Goal: Task Accomplishment & Management: Manage account settings

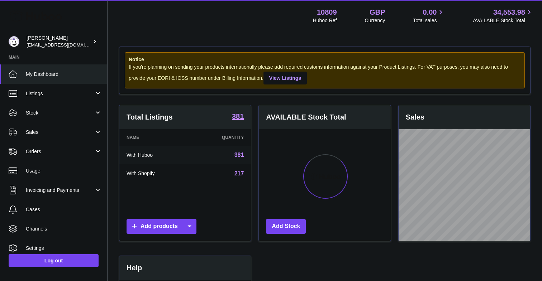
scroll to position [112, 132]
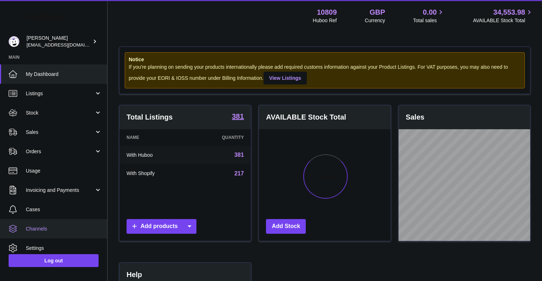
click at [57, 232] on link "Channels" at bounding box center [53, 228] width 107 height 19
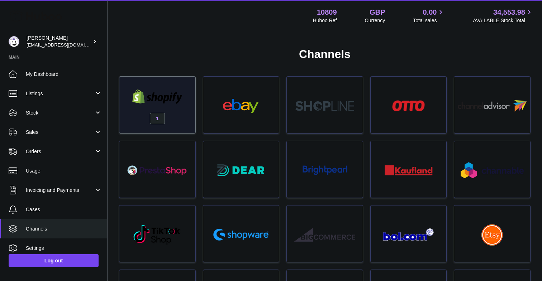
click at [164, 99] on img at bounding box center [157, 97] width 61 height 14
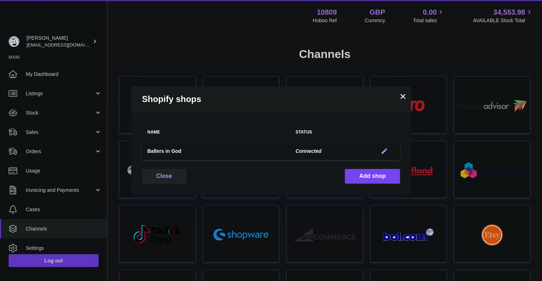
click at [388, 151] on button "Edit" at bounding box center [384, 152] width 13 height 8
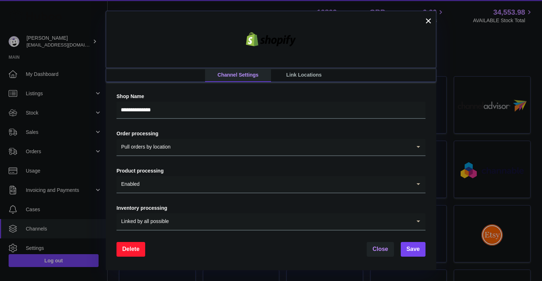
click at [299, 74] on link "Link Locations" at bounding box center [304, 75] width 66 height 14
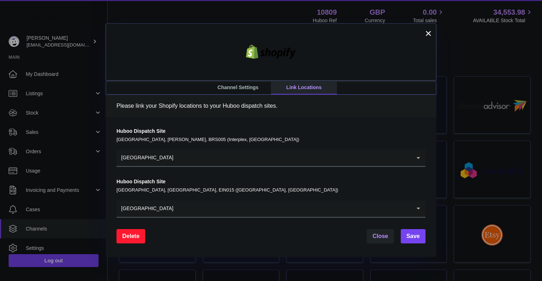
click at [194, 153] on input "Search for option" at bounding box center [292, 158] width 237 height 16
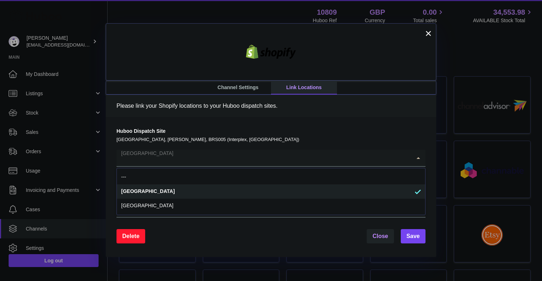
click at [177, 124] on div "Huboo Dispatch Site [GEOGRAPHIC_DATA], [PERSON_NAME], BRS005 (Interplex, [GEOGR…" at bounding box center [271, 187] width 330 height 140
